Goal: Use online tool/utility

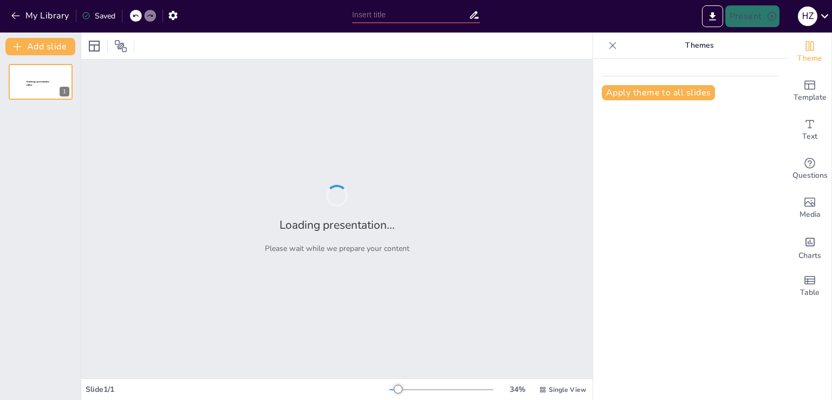
type input "Print Culture and Its Role in Shaping the Modern World"
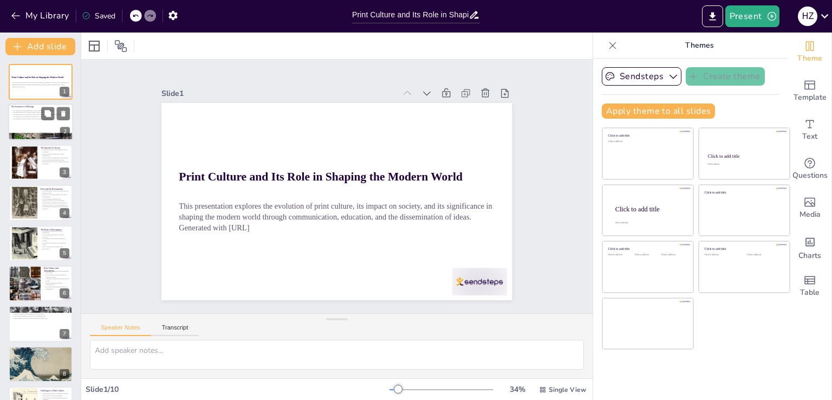
click at [33, 119] on p "The invention set the stage for future innovations in communication." at bounding box center [40, 119] width 58 height 2
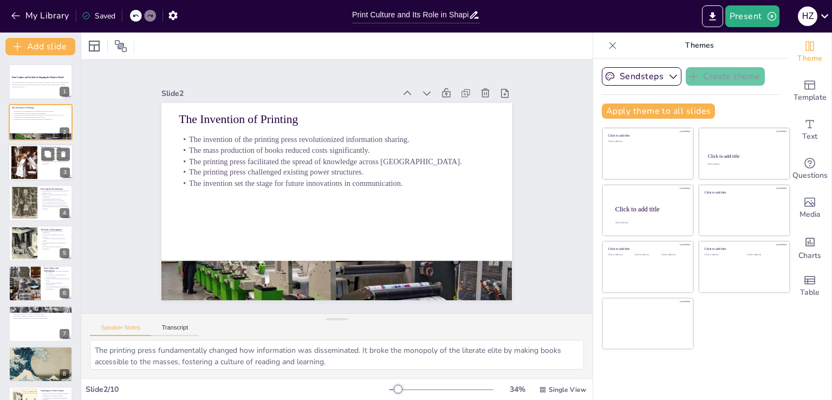
click at [40, 159] on div at bounding box center [40, 162] width 65 height 37
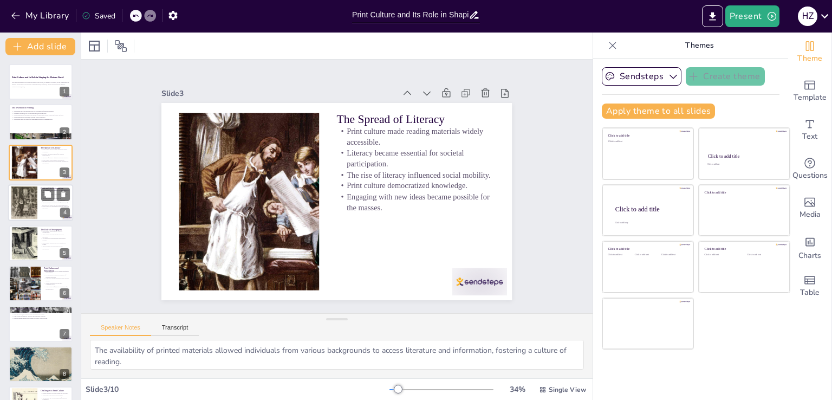
click at [32, 196] on div at bounding box center [24, 202] width 43 height 33
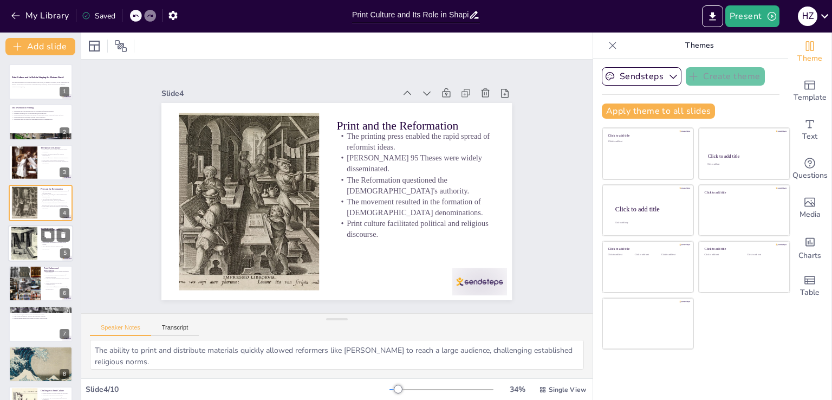
click at [25, 246] on div at bounding box center [24, 242] width 58 height 33
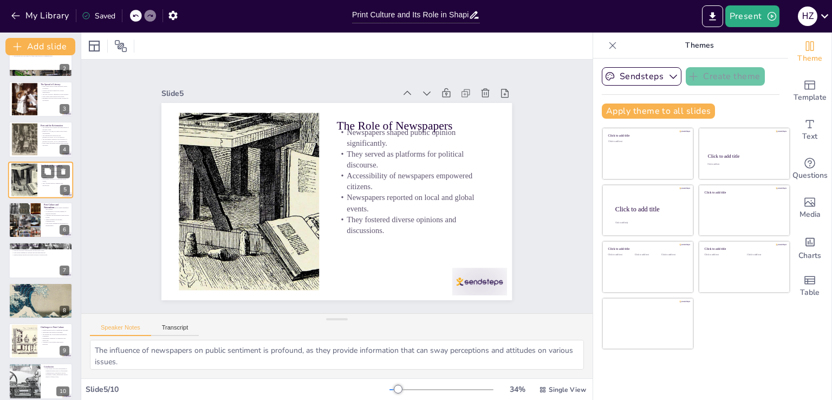
scroll to position [71, 0]
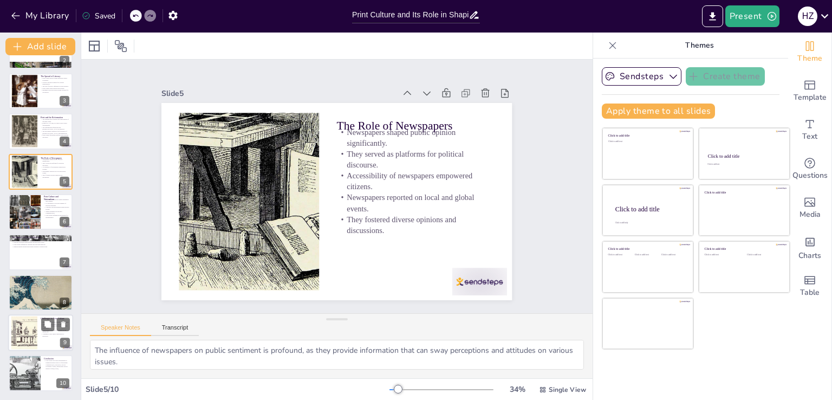
click at [32, 316] on div at bounding box center [24, 332] width 45 height 33
type textarea "The rapid spread of false information undermines trust in media and complicates…"
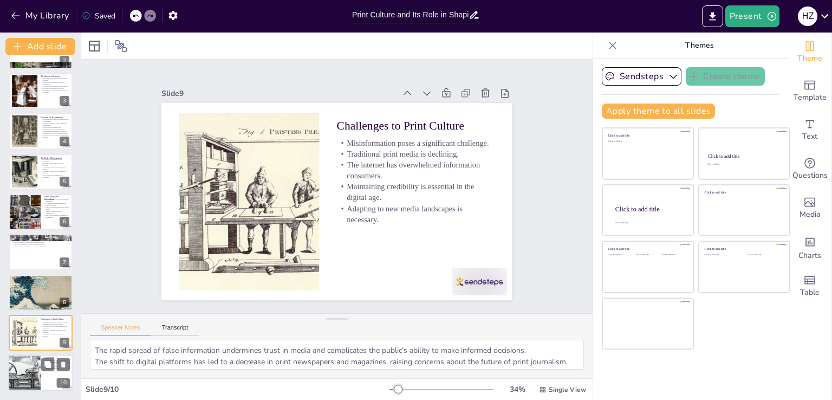
click at [18, 385] on div at bounding box center [24, 373] width 65 height 37
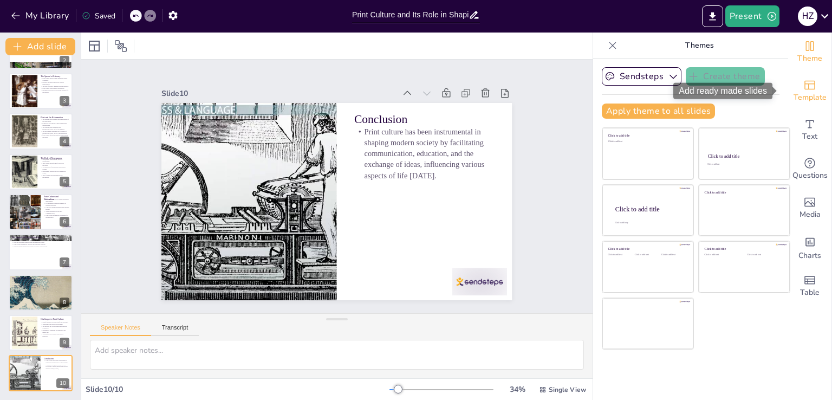
click at [796, 97] on span "Template" at bounding box center [809, 98] width 33 height 12
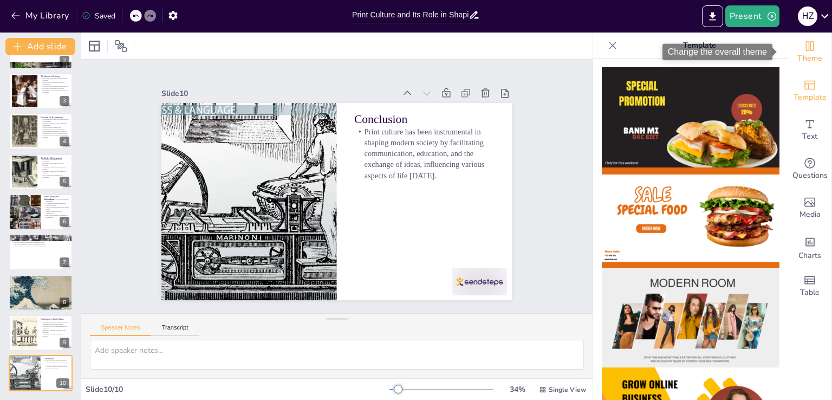
click at [807, 61] on span "Theme" at bounding box center [809, 59] width 25 height 12
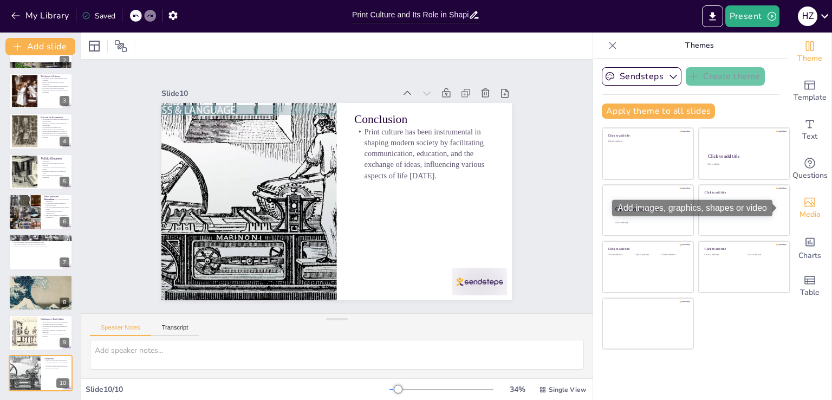
click at [799, 210] on span "Media" at bounding box center [809, 215] width 21 height 12
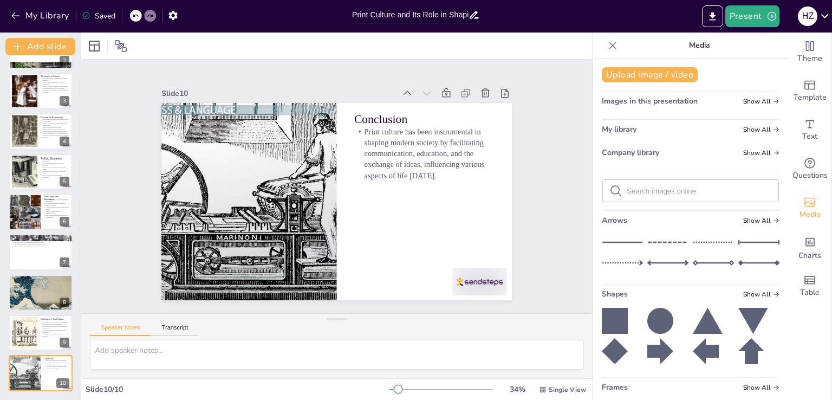
drag, startPoint x: 93, startPoint y: 8, endPoint x: 97, endPoint y: 12, distance: 6.1
click at [97, 12] on div "Saved" at bounding box center [95, 14] width 39 height 19
drag, startPoint x: 97, startPoint y: 12, endPoint x: 10, endPoint y: -25, distance: 95.4
click at [10, 0] on html "My Library Saved Print Culture and Its Role in Shaping the Modern World Present…" at bounding box center [416, 200] width 832 height 400
